Goal: Task Accomplishment & Management: Use online tool/utility

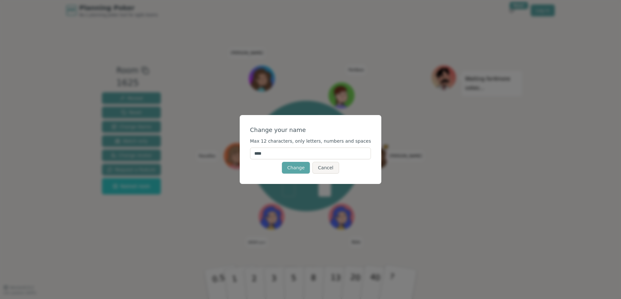
drag, startPoint x: 287, startPoint y: 152, endPoint x: 280, endPoint y: 155, distance: 8.0
click at [287, 152] on input "****" at bounding box center [310, 154] width 121 height 12
drag, startPoint x: 279, startPoint y: 155, endPoint x: 245, endPoint y: 153, distance: 34.8
click at [245, 153] on div "Change your name Max 12 characters, only letters, numbers and spaces **** Chang…" at bounding box center [310, 149] width 621 height 299
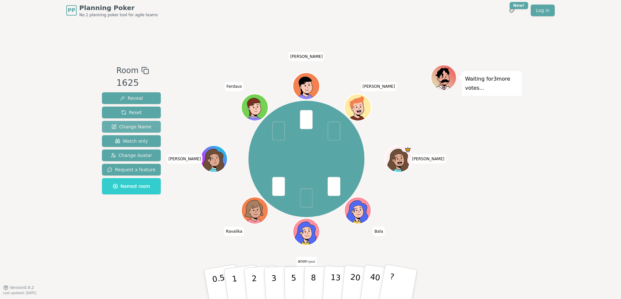
click at [130, 125] on span "Change Name" at bounding box center [131, 126] width 40 height 6
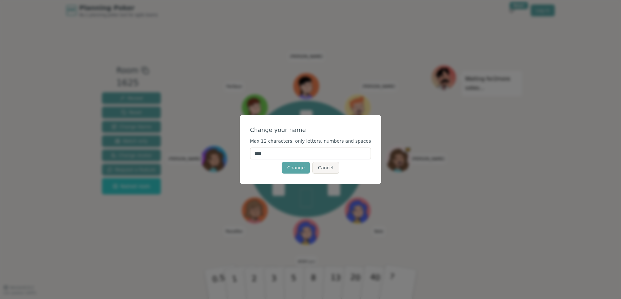
drag, startPoint x: 285, startPoint y: 153, endPoint x: 260, endPoint y: 150, distance: 24.9
click at [260, 150] on input "****" at bounding box center [310, 154] width 121 height 12
type input "*****"
click at [289, 164] on button "Change" at bounding box center [296, 168] width 28 height 12
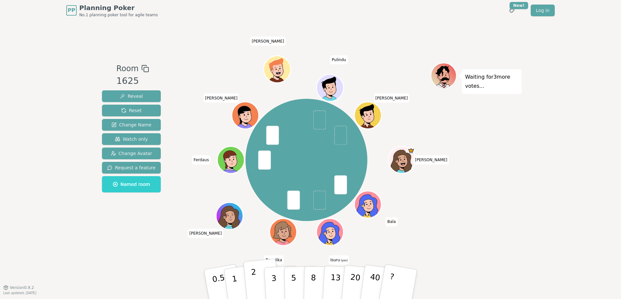
click at [259, 281] on button "2" at bounding box center [261, 285] width 37 height 52
click at [133, 154] on span "Change Avatar" at bounding box center [132, 153] width 42 height 6
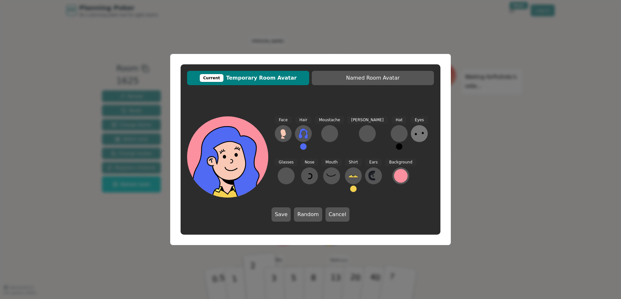
click at [414, 136] on icon at bounding box center [419, 133] width 10 height 10
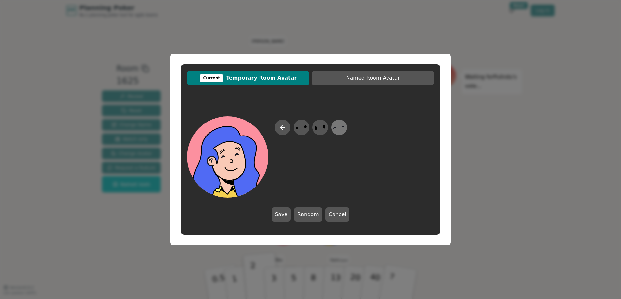
click at [339, 127] on icon at bounding box center [339, 127] width 13 height 15
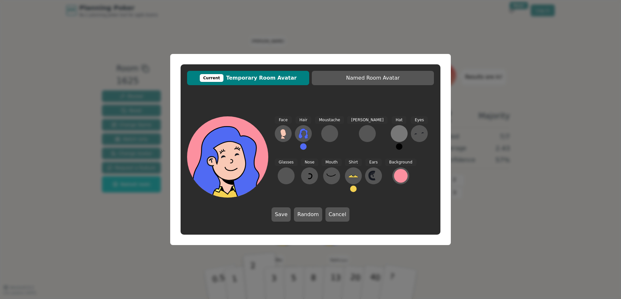
click at [394, 130] on div at bounding box center [399, 133] width 10 height 10
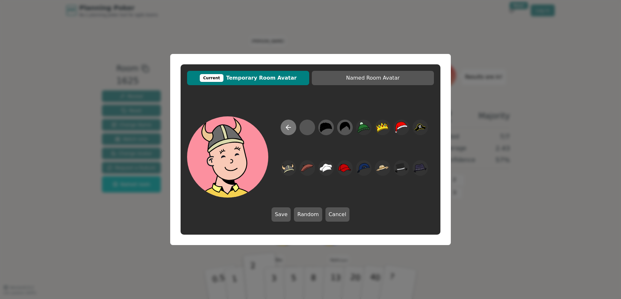
click at [289, 131] on button at bounding box center [289, 128] width 16 height 16
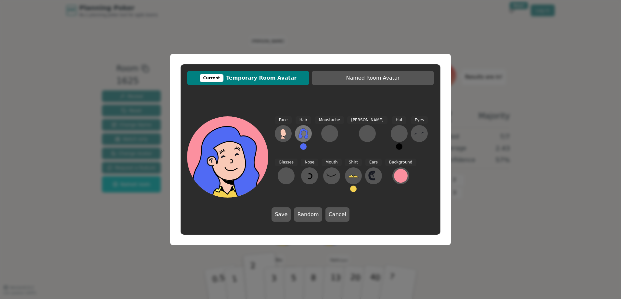
click at [308, 134] on icon at bounding box center [303, 133] width 10 height 10
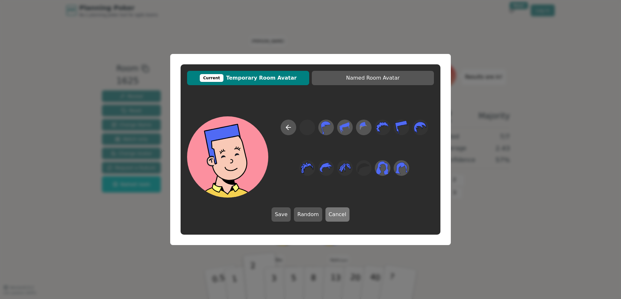
click at [332, 216] on button "Cancel" at bounding box center [338, 214] width 24 height 14
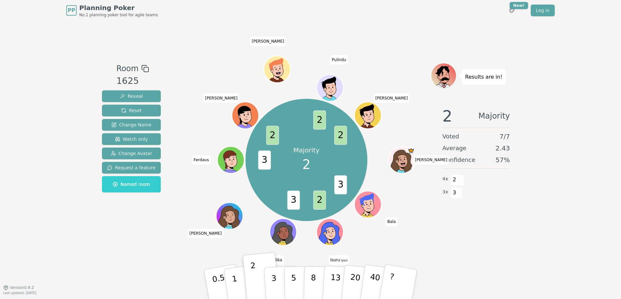
click at [334, 232] on icon at bounding box center [331, 231] width 26 height 3
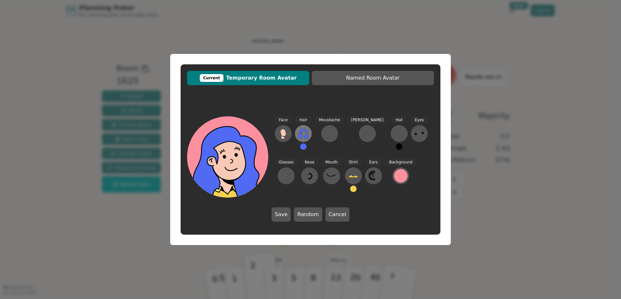
click at [304, 134] on icon at bounding box center [303, 133] width 10 height 10
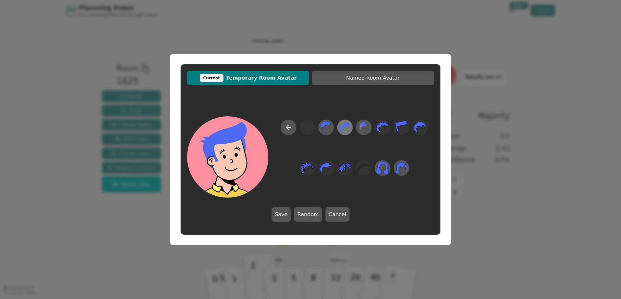
click at [347, 128] on icon at bounding box center [345, 127] width 13 height 15
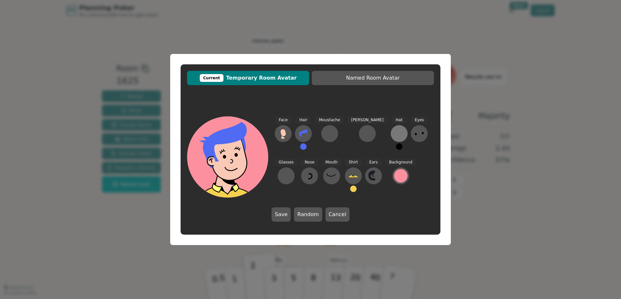
click at [394, 131] on div at bounding box center [399, 133] width 10 height 10
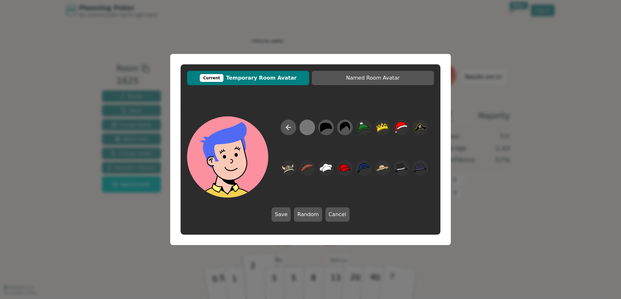
click at [308, 126] on div at bounding box center [307, 127] width 13 height 15
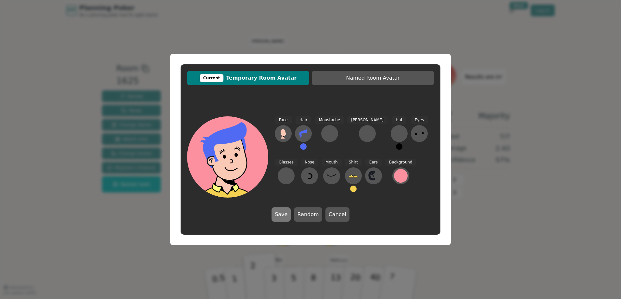
click at [282, 212] on button "Save" at bounding box center [281, 214] width 19 height 14
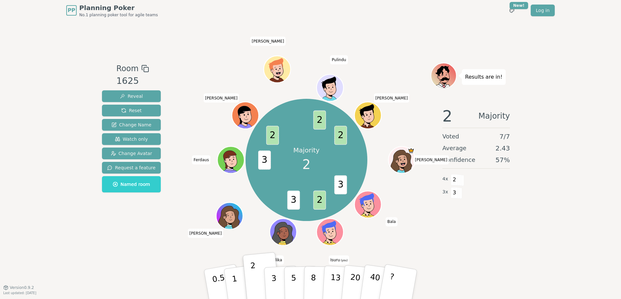
click at [329, 234] on icon at bounding box center [331, 236] width 13 height 5
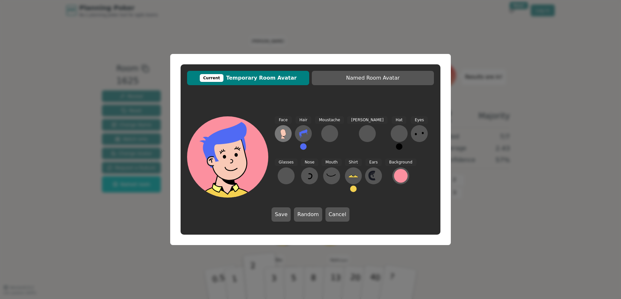
click at [283, 135] on icon at bounding box center [283, 132] width 6 height 7
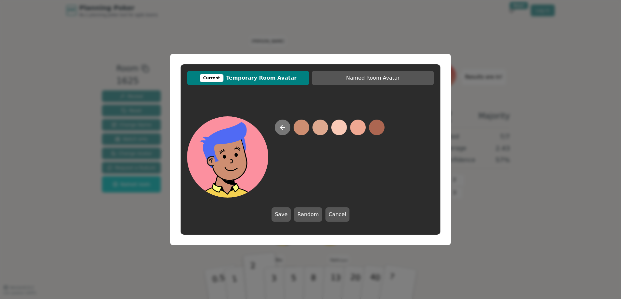
click at [290, 128] on button at bounding box center [283, 128] width 16 height 16
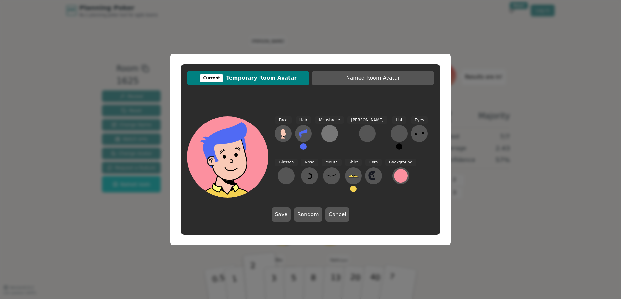
click at [331, 134] on div at bounding box center [330, 133] width 10 height 10
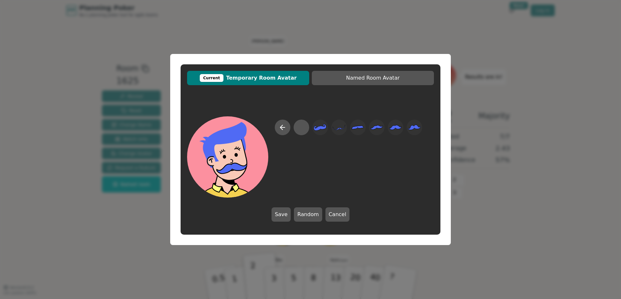
click at [386, 128] on div at bounding box center [349, 159] width 148 height 78
click at [283, 127] on icon at bounding box center [282, 127] width 5 height 0
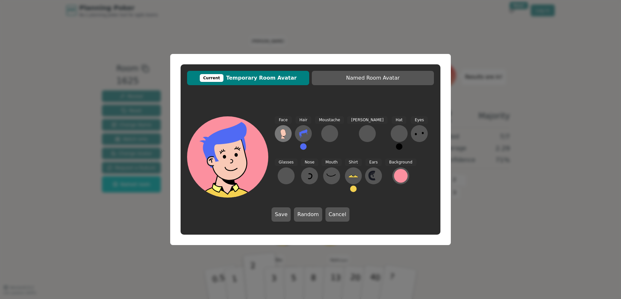
click at [285, 130] on icon at bounding box center [283, 132] width 6 height 7
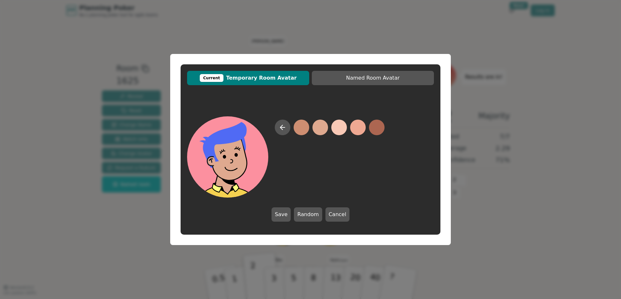
click at [318, 127] on button at bounding box center [321, 128] width 16 height 16
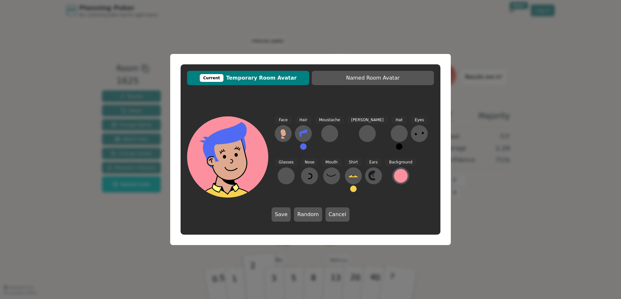
click at [342, 127] on div "Moustache" at bounding box center [329, 135] width 29 height 39
click at [288, 133] on button at bounding box center [283, 133] width 17 height 17
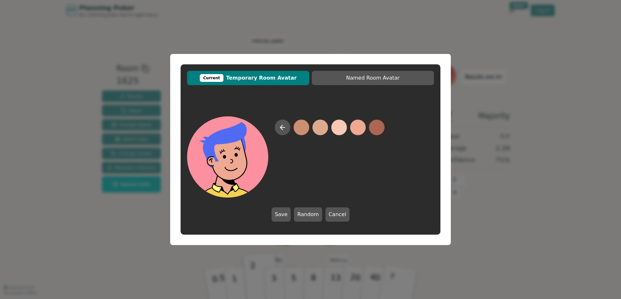
click at [357, 129] on button at bounding box center [358, 128] width 16 height 16
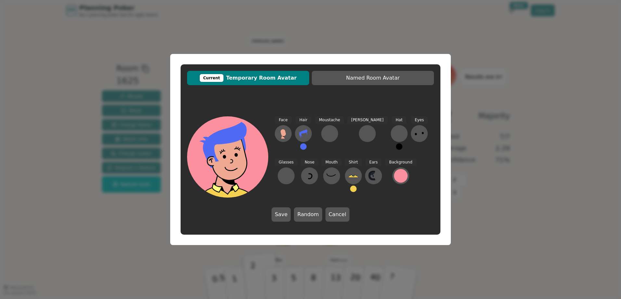
click at [341, 129] on div "Moustache" at bounding box center [329, 135] width 29 height 39
click at [285, 134] on icon at bounding box center [283, 132] width 6 height 7
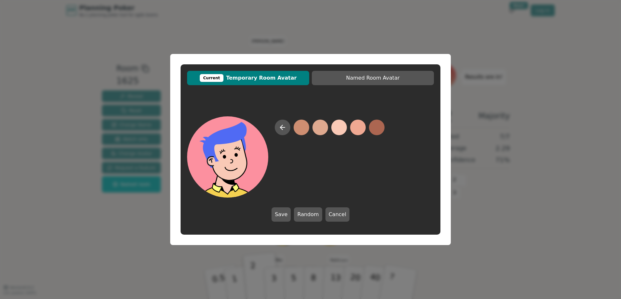
click at [339, 127] on button at bounding box center [339, 128] width 16 height 16
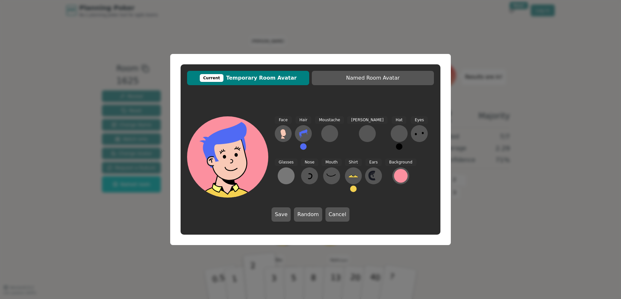
click at [291, 171] on div at bounding box center [286, 176] width 10 height 10
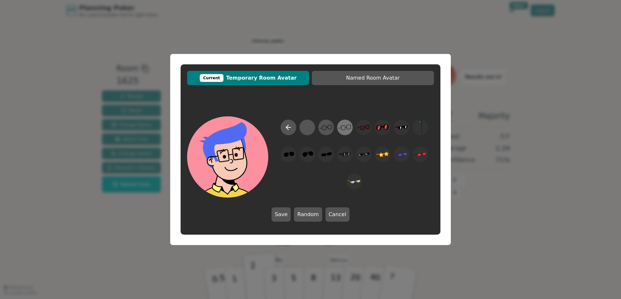
click at [346, 127] on icon at bounding box center [345, 127] width 13 height 15
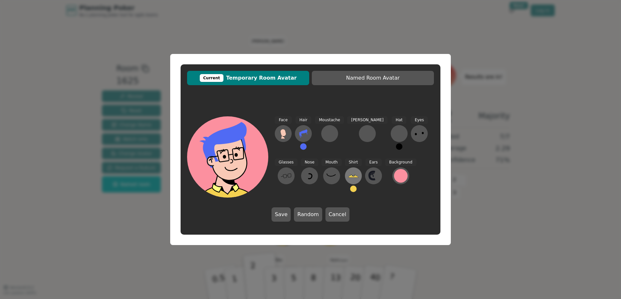
click at [348, 172] on icon at bounding box center [353, 176] width 10 height 10
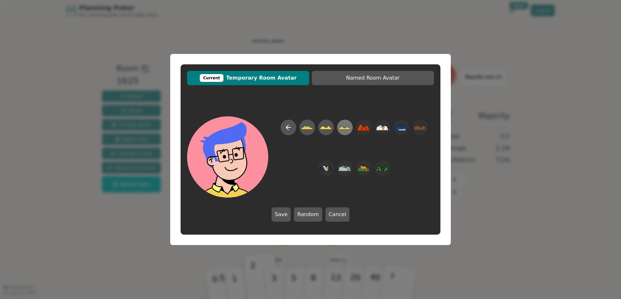
click at [348, 130] on icon at bounding box center [345, 127] width 13 height 15
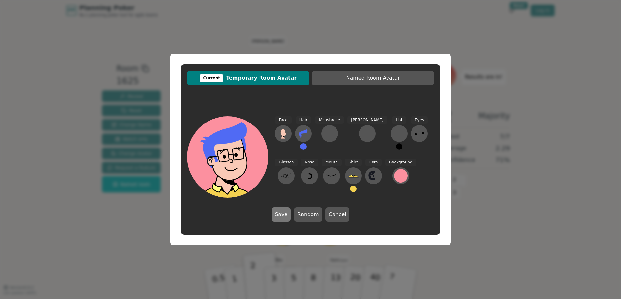
click at [280, 212] on button "Save" at bounding box center [281, 214] width 19 height 14
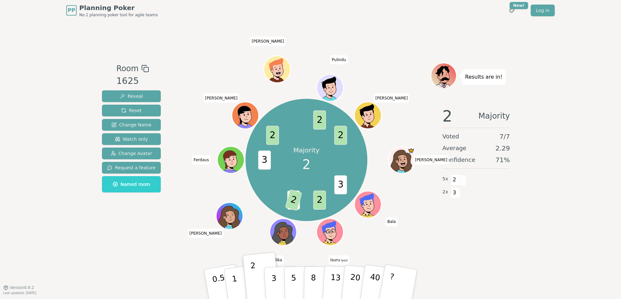
click at [478, 240] on div "Results are in! 2 Majority Voted 7 / 7 Average 2.29 Confidence 71 % 5 x 2 2 x 3" at bounding box center [476, 154] width 91 height 183
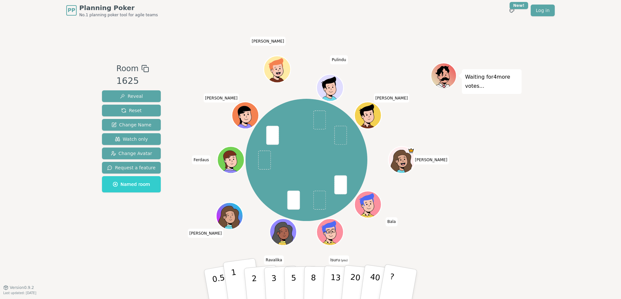
click at [232, 281] on p "1" at bounding box center [236, 284] width 10 height 35
click at [512, 212] on div "Waiting for 3 more votes..." at bounding box center [476, 154] width 91 height 183
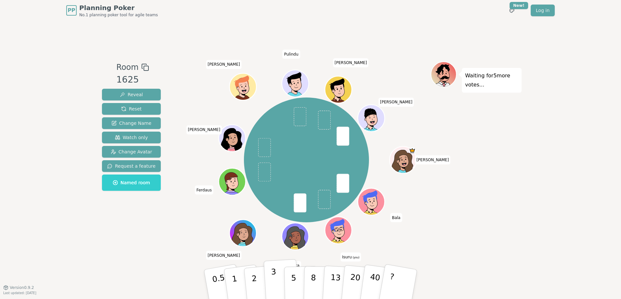
click at [275, 278] on p "3" at bounding box center [274, 284] width 7 height 35
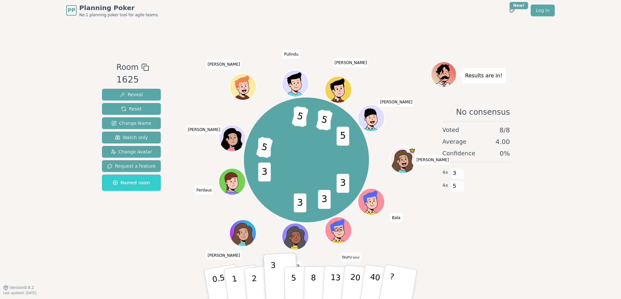
click at [533, 259] on div "PP Planning Poker No.1 planning poker tool for agile teams Toggle theme New! Lo…" at bounding box center [310, 149] width 621 height 299
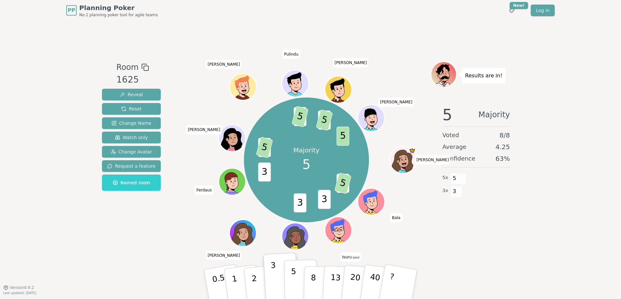
click at [293, 282] on p "5" at bounding box center [294, 284] width 6 height 35
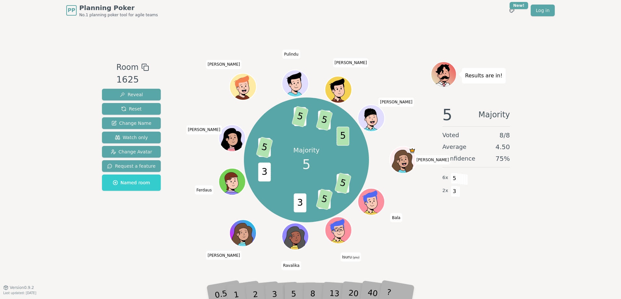
click at [493, 241] on div "Results are in! 5 Majority Voted 8 / 8 Average 4.50 Confidence 75 % 6 x 5 2 x 3" at bounding box center [476, 154] width 91 height 186
